Goal: Obtain resource: Obtain resource

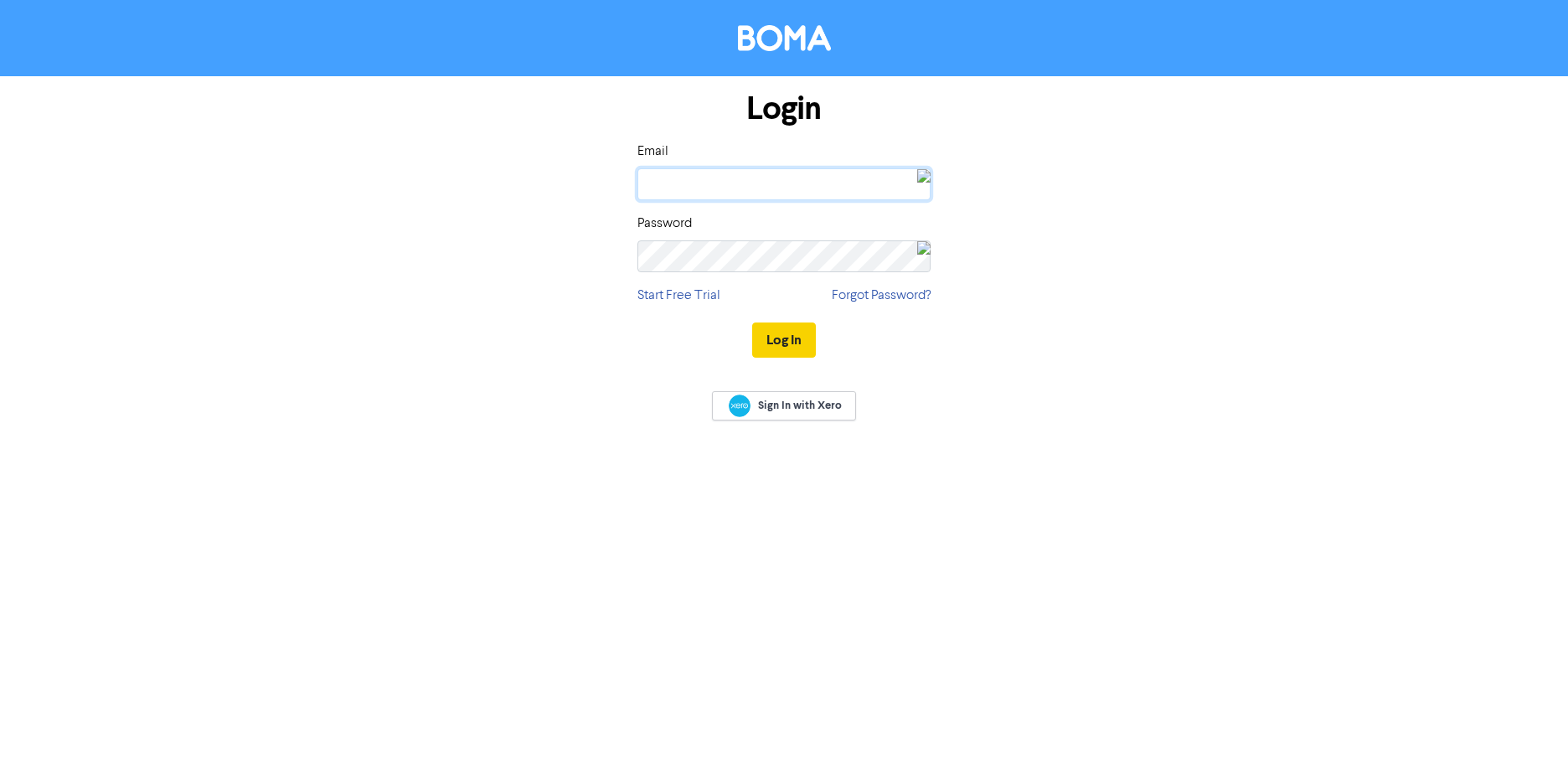
type input "[EMAIL_ADDRESS][DOMAIN_NAME]"
click at [770, 345] on button "Log In" at bounding box center [784, 340] width 64 height 35
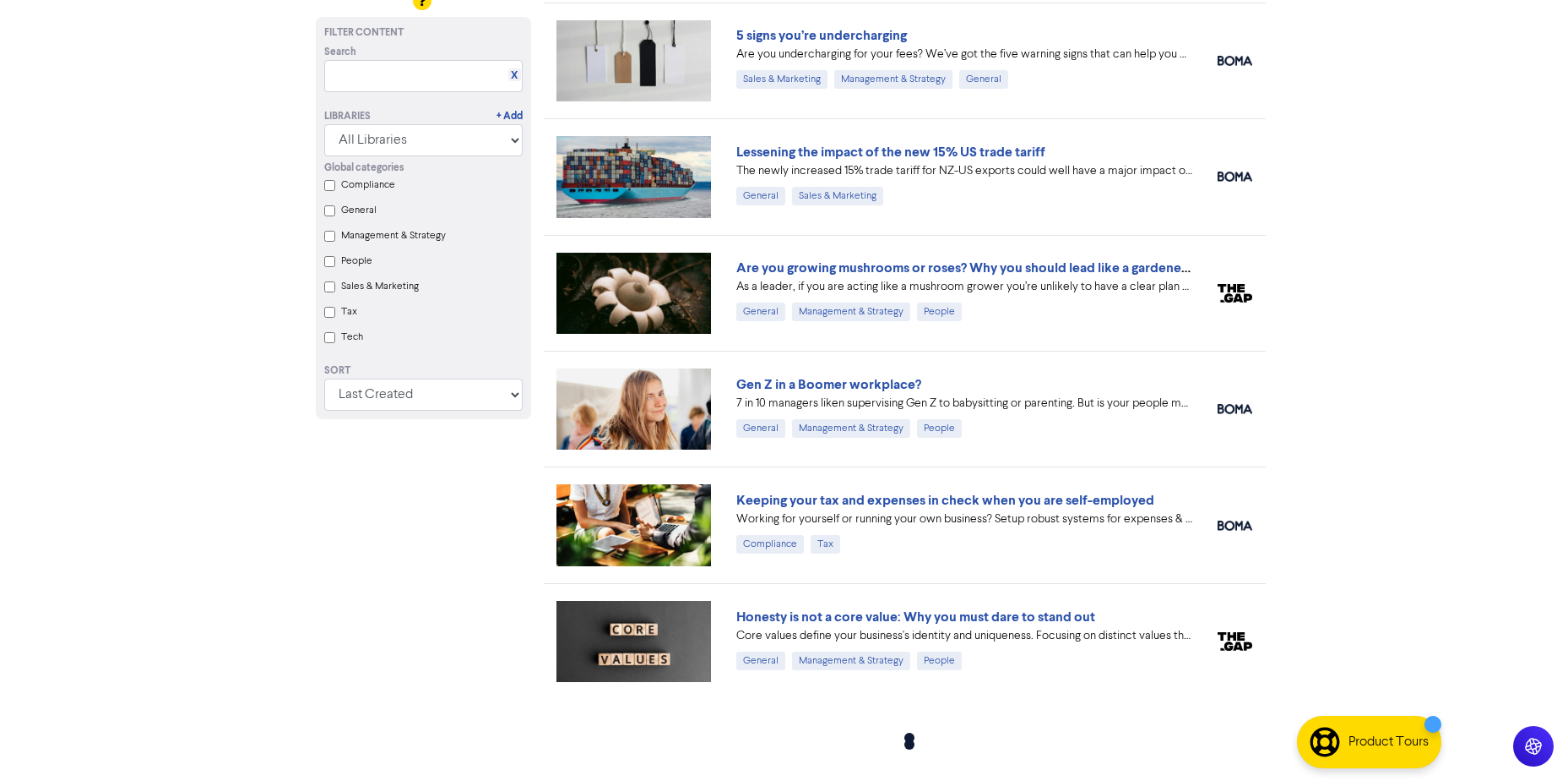
scroll to position [1745, 0]
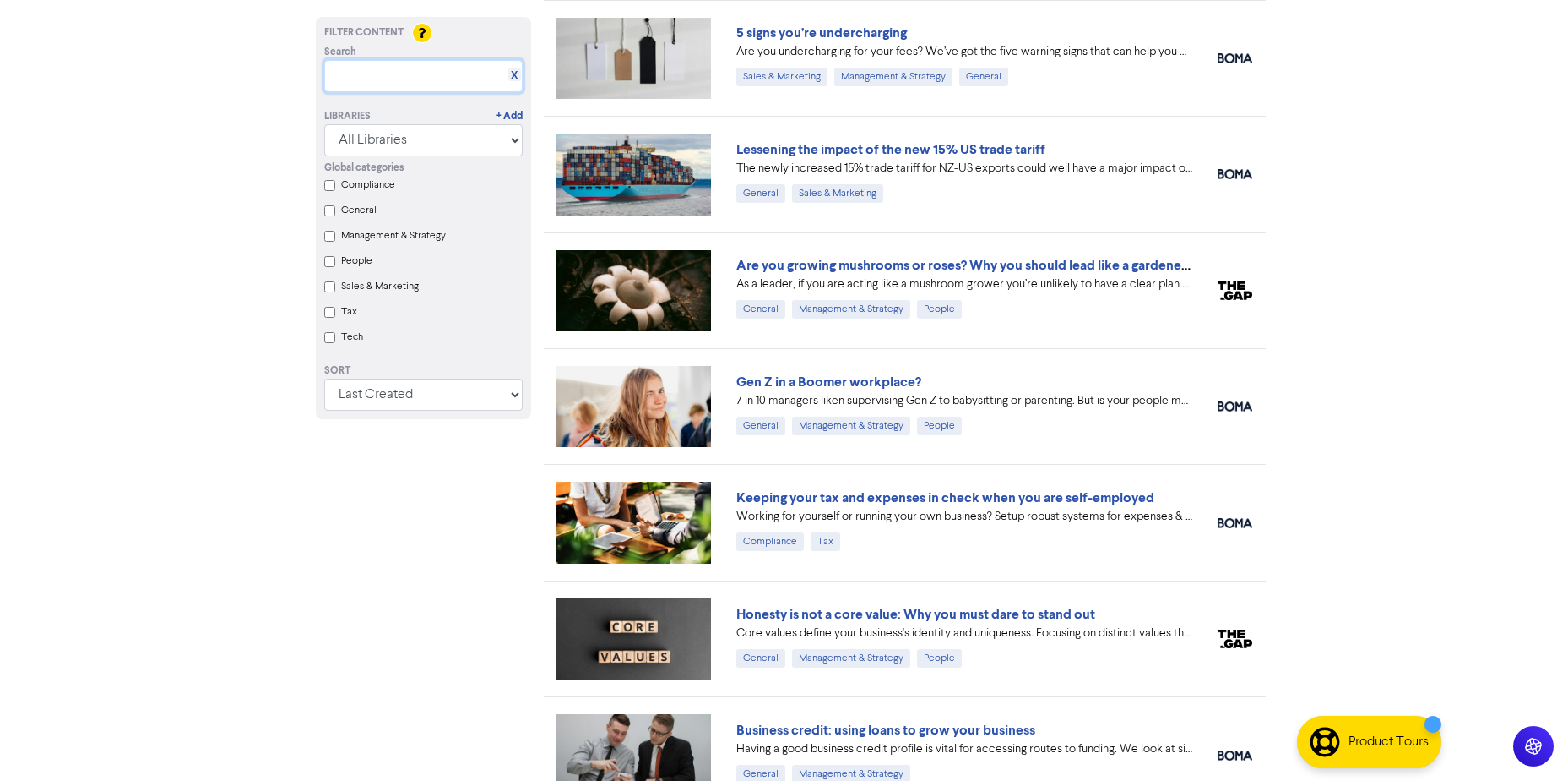
click at [447, 83] on input "text" at bounding box center [423, 76] width 199 height 32
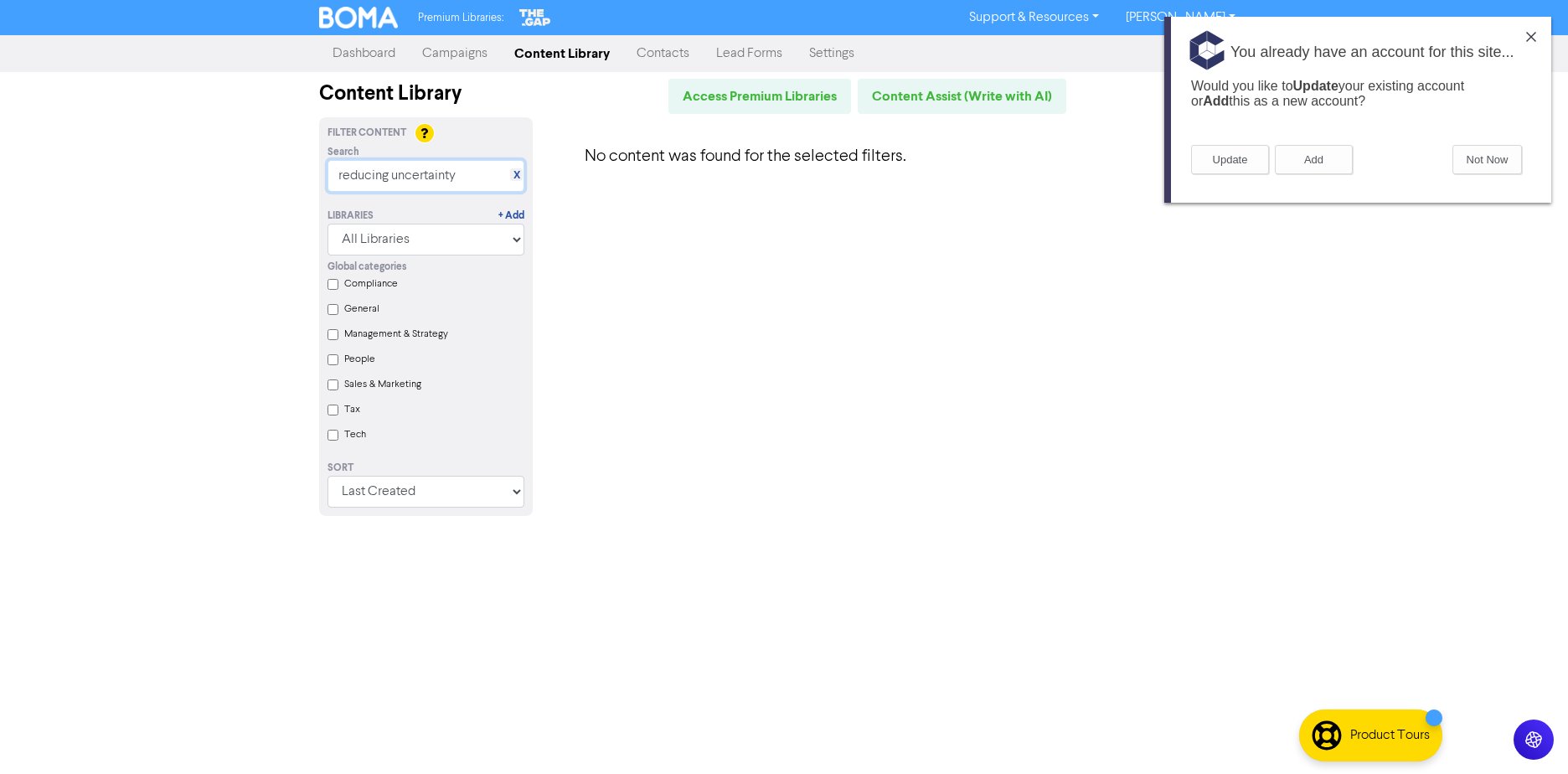
drag, startPoint x: 480, startPoint y: 178, endPoint x: -3, endPoint y: -87, distance: 550.9
click at [0, 0] on html "Premium Libraries: Support & Resources Video Tutorials FAQ & Guides Marketing E…" at bounding box center [784, 387] width 1568 height 774
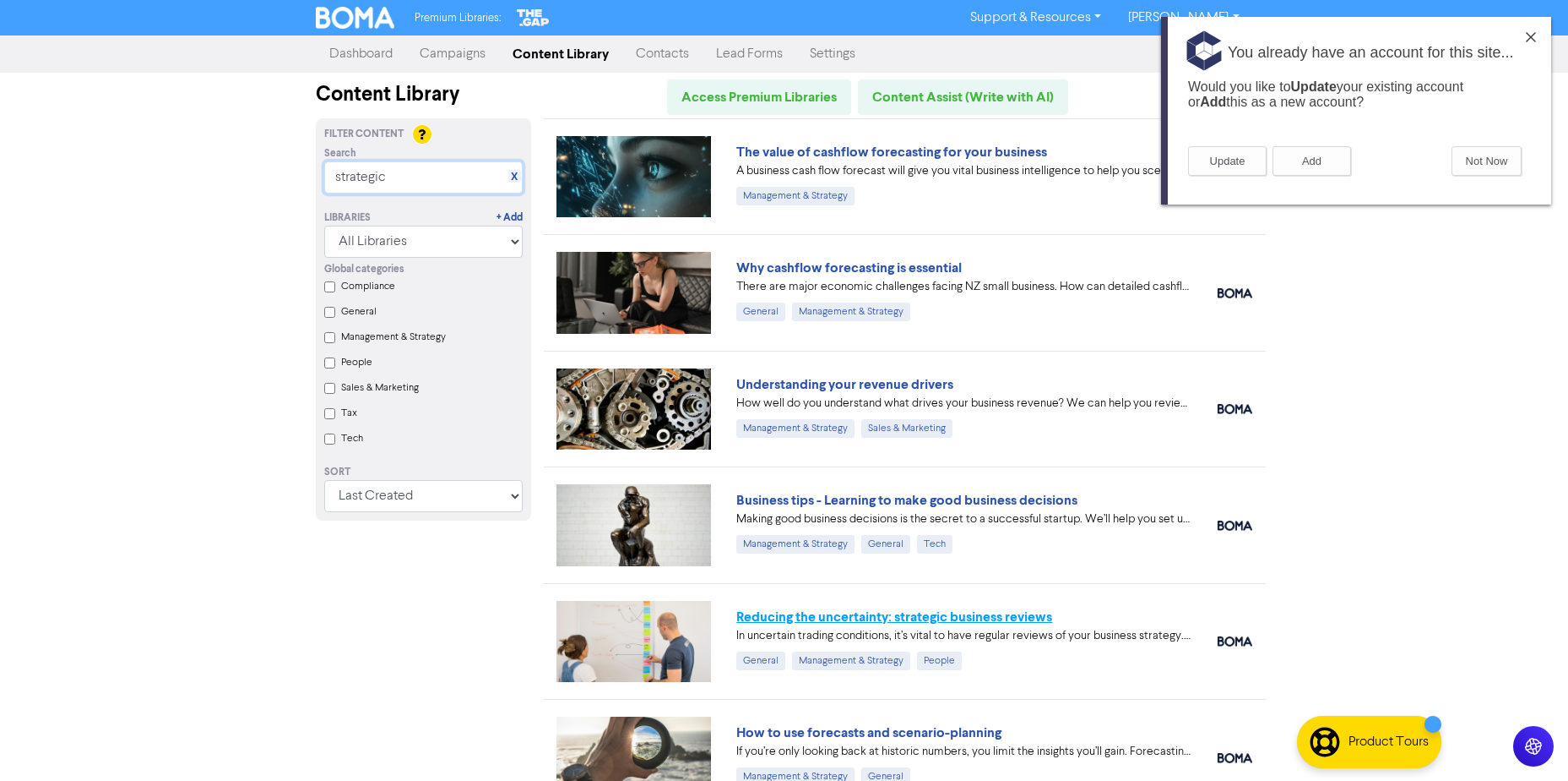
type input "strategic"
click at [960, 622] on link "Reducing the uncertainty: strategic business reviews" at bounding box center [894, 616] width 315 height 17
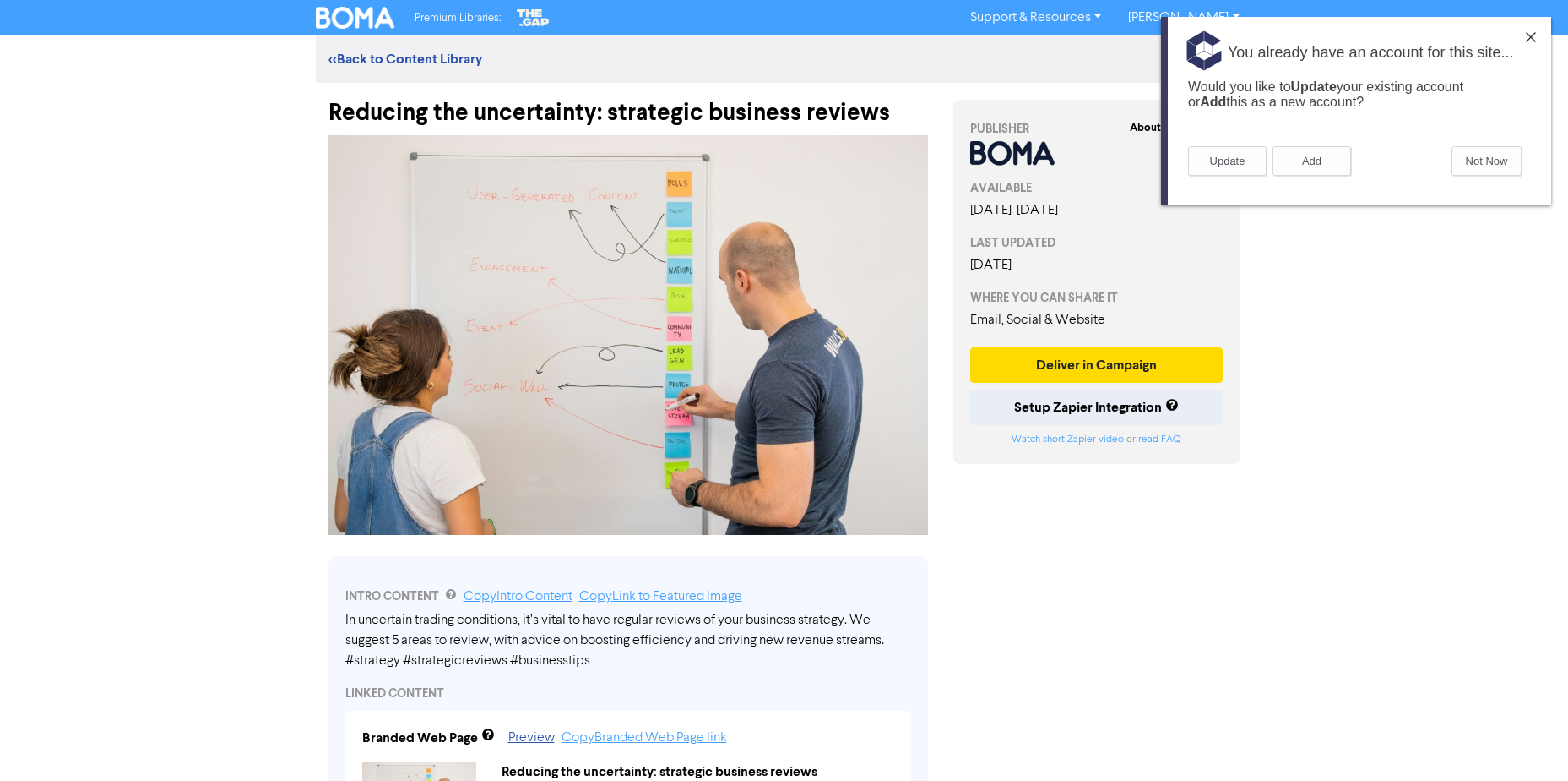
click at [1530, 38] on img at bounding box center [1531, 37] width 10 height 10
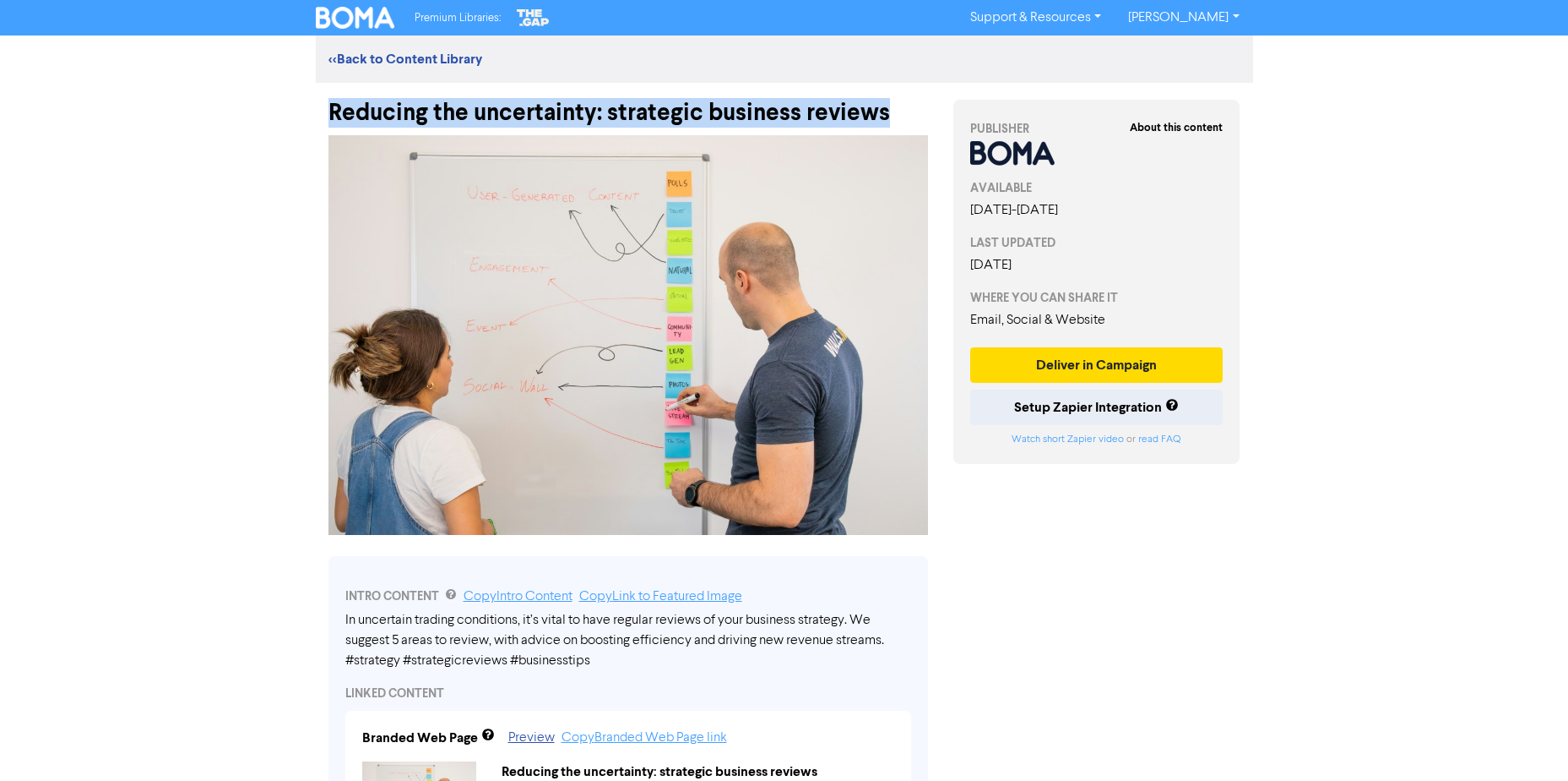
drag, startPoint x: 331, startPoint y: 112, endPoint x: 916, endPoint y: 93, distance: 585.3
click at [916, 93] on div "Reducing the uncertainty: strategic business reviews" at bounding box center [629, 104] width 600 height 44
copy div "Reducing the uncertainty: strategic business reviews"
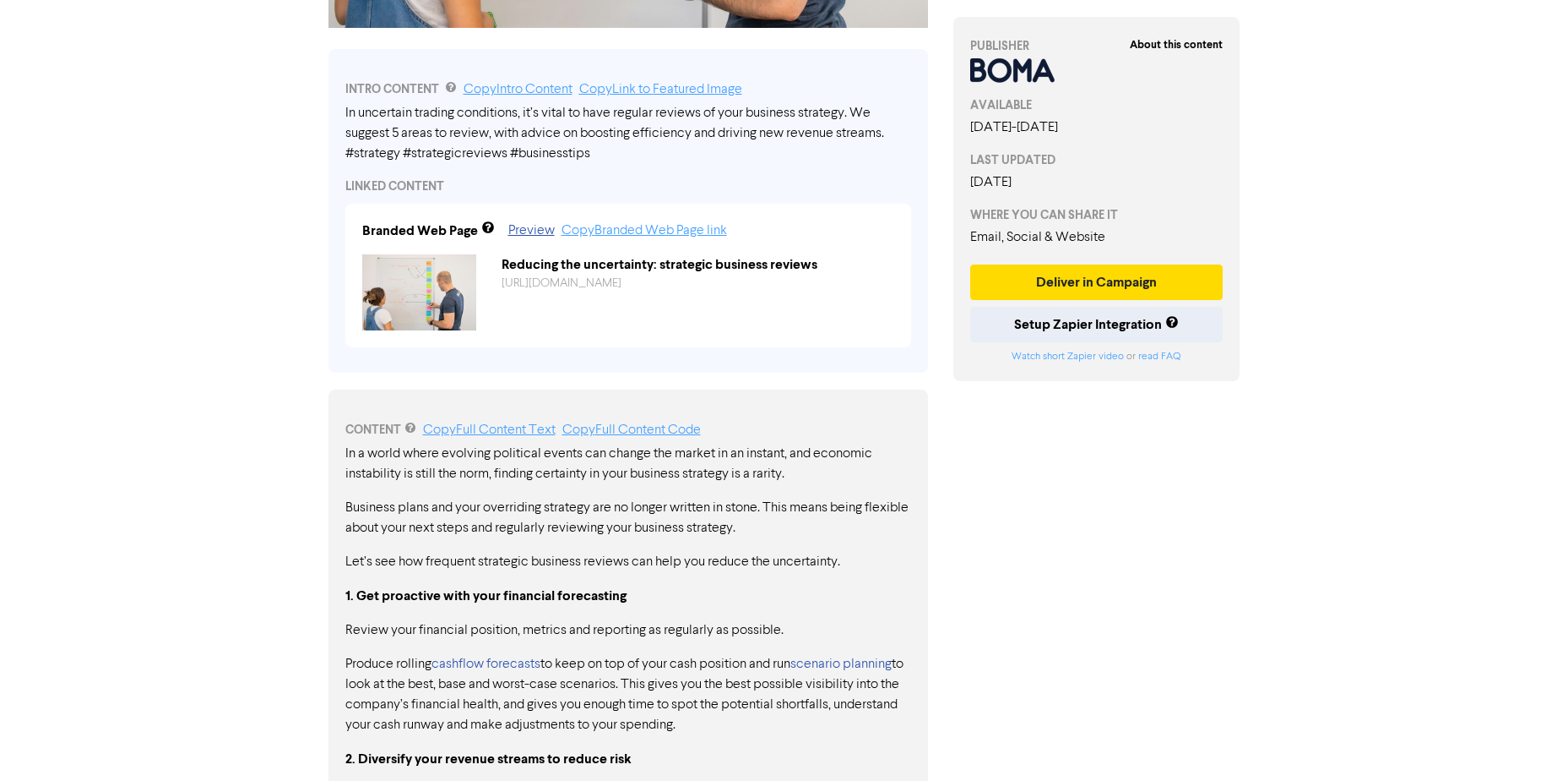
scroll to position [676, 0]
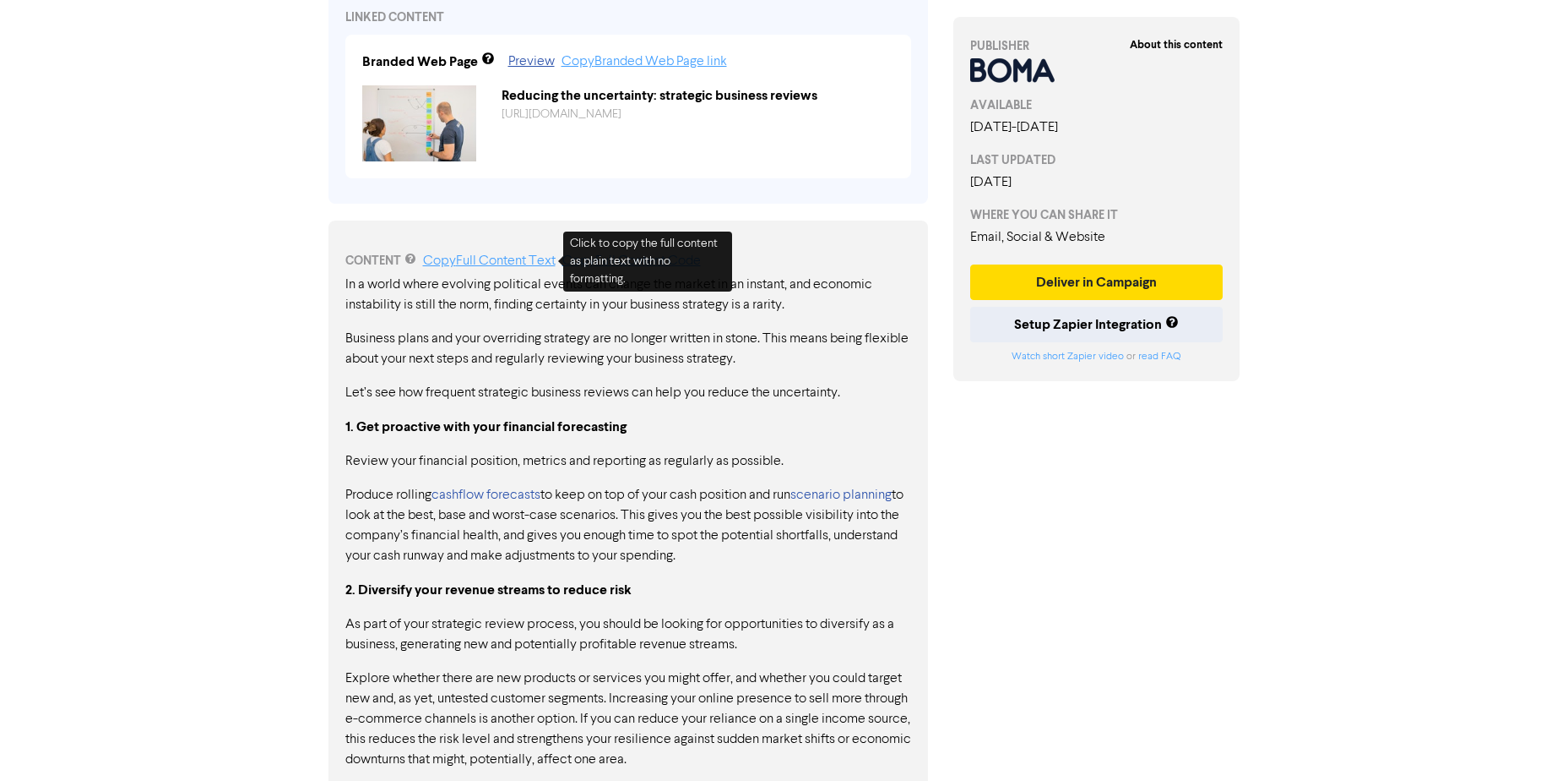
click at [544, 257] on link "Copy Full Content Text" at bounding box center [490, 261] width 132 height 14
click at [491, 265] on link "Copy Full Content Text" at bounding box center [490, 261] width 132 height 14
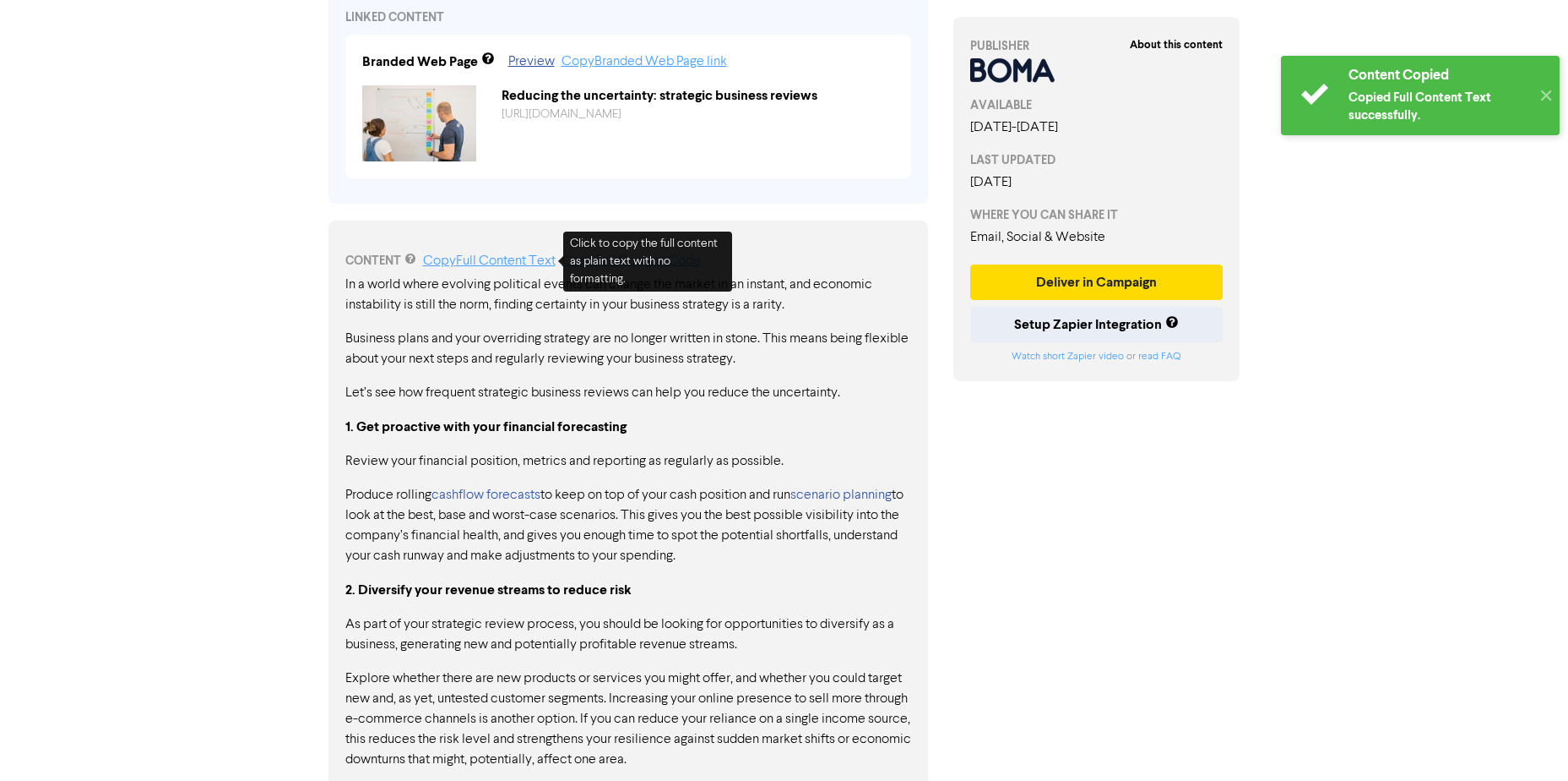
click at [517, 261] on link "Copy Full Content Text" at bounding box center [490, 261] width 132 height 14
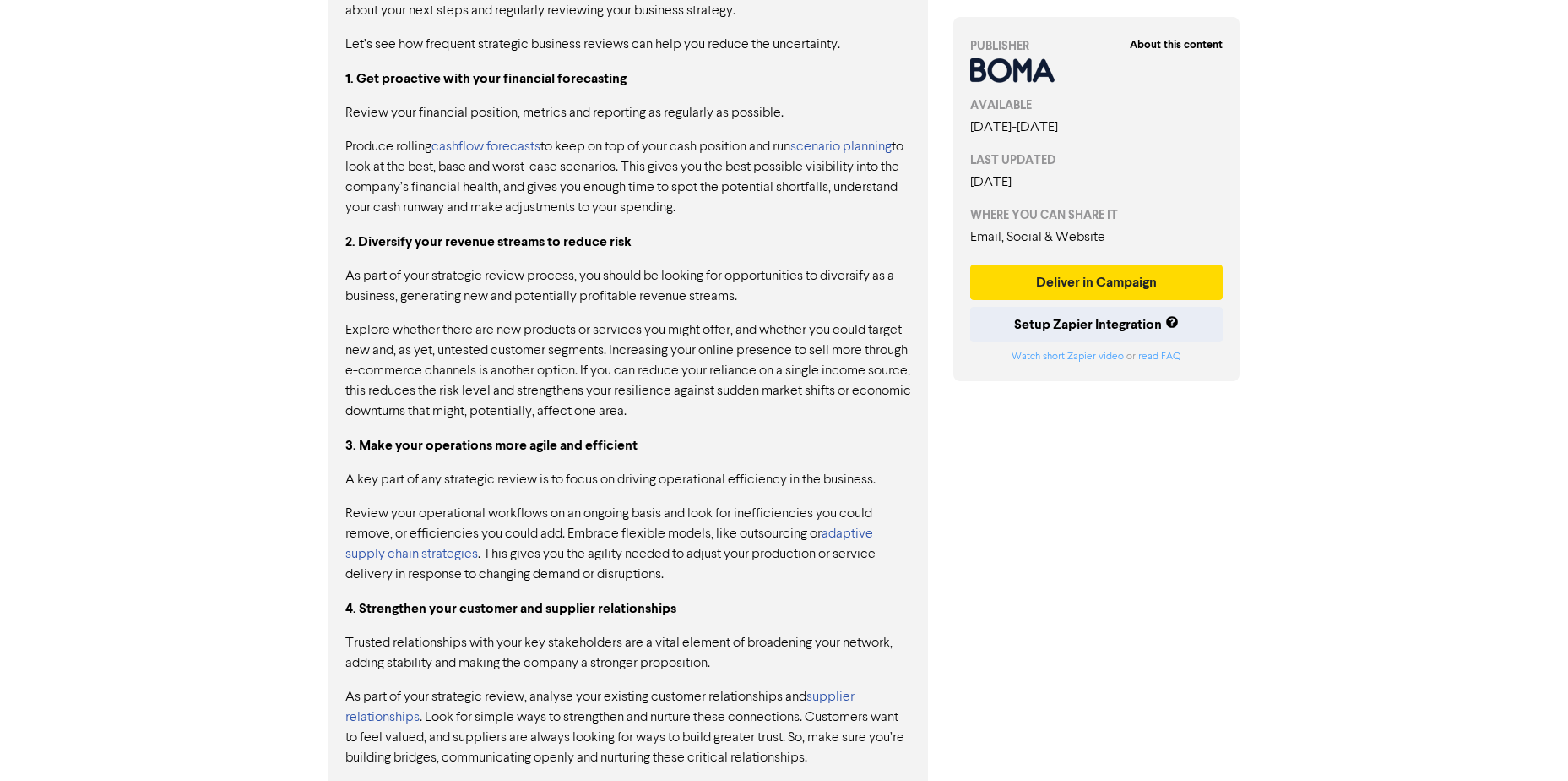
scroll to position [995, 0]
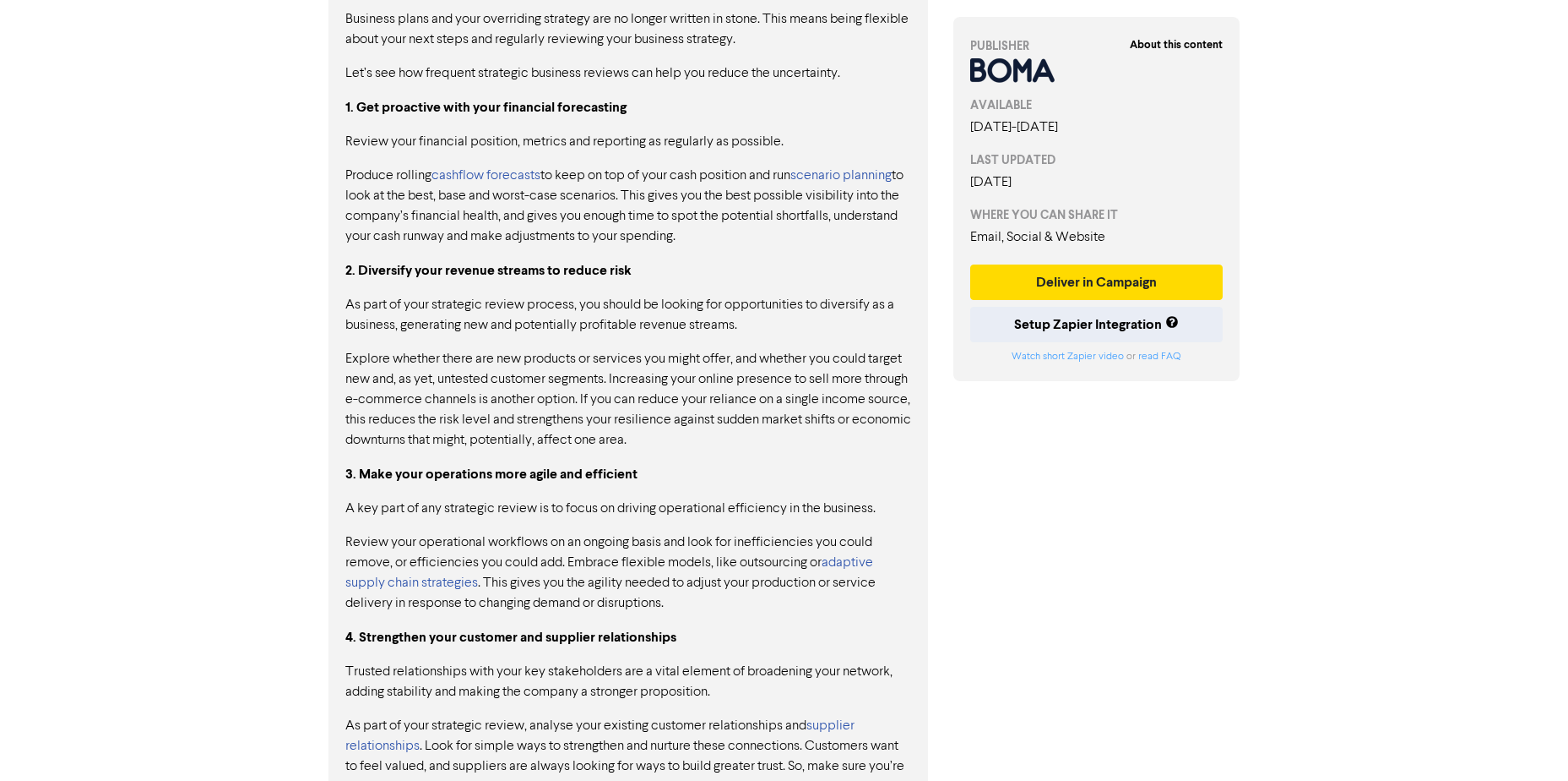
drag, startPoint x: 348, startPoint y: 356, endPoint x: 701, endPoint y: 373, distance: 353.4
click at [701, 373] on p "Explore whether there are new products or services you might offer, and whether…" at bounding box center [628, 399] width 565 height 101
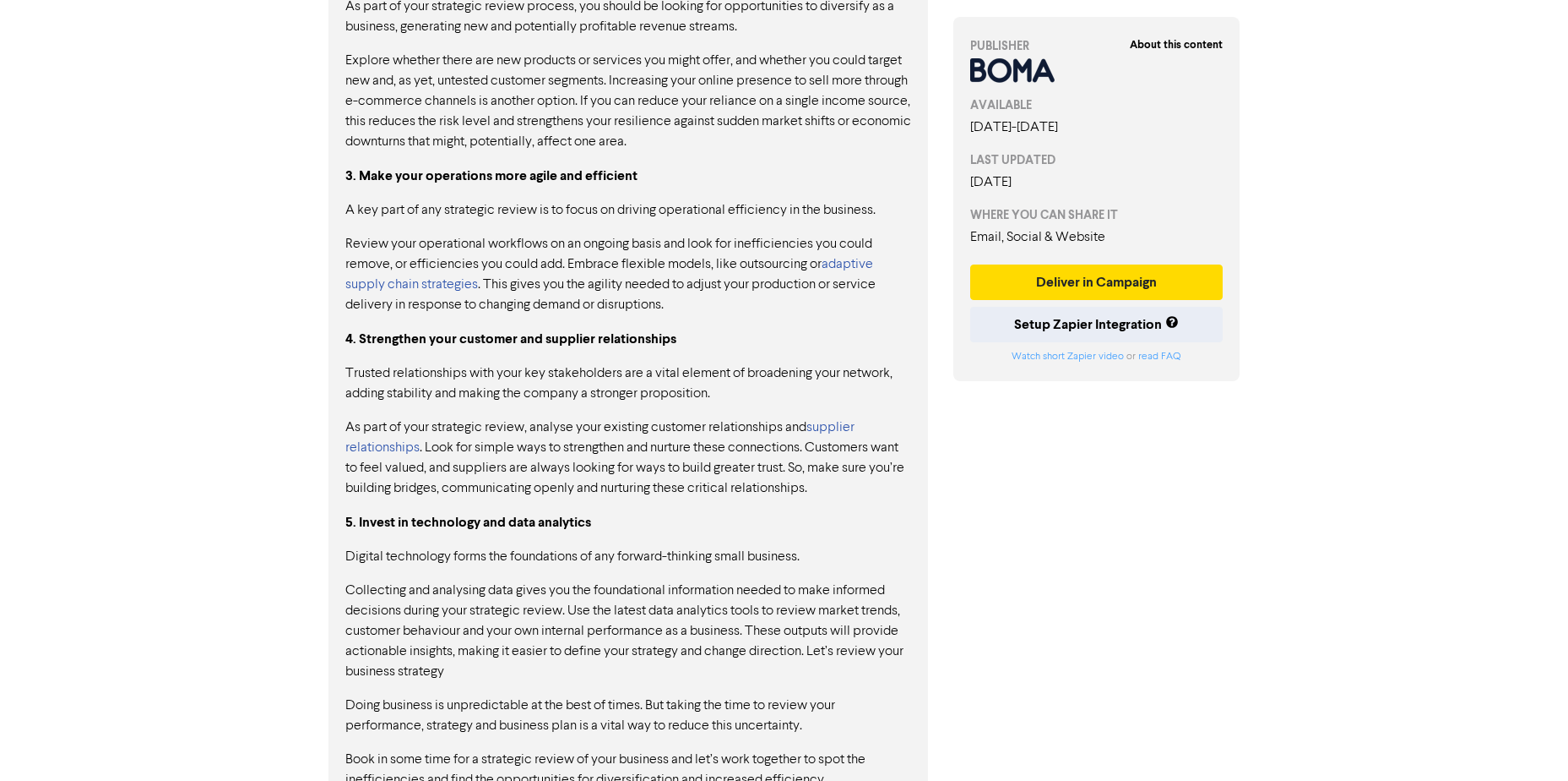
scroll to position [1333, 0]
